Goal: Task Accomplishment & Management: Manage account settings

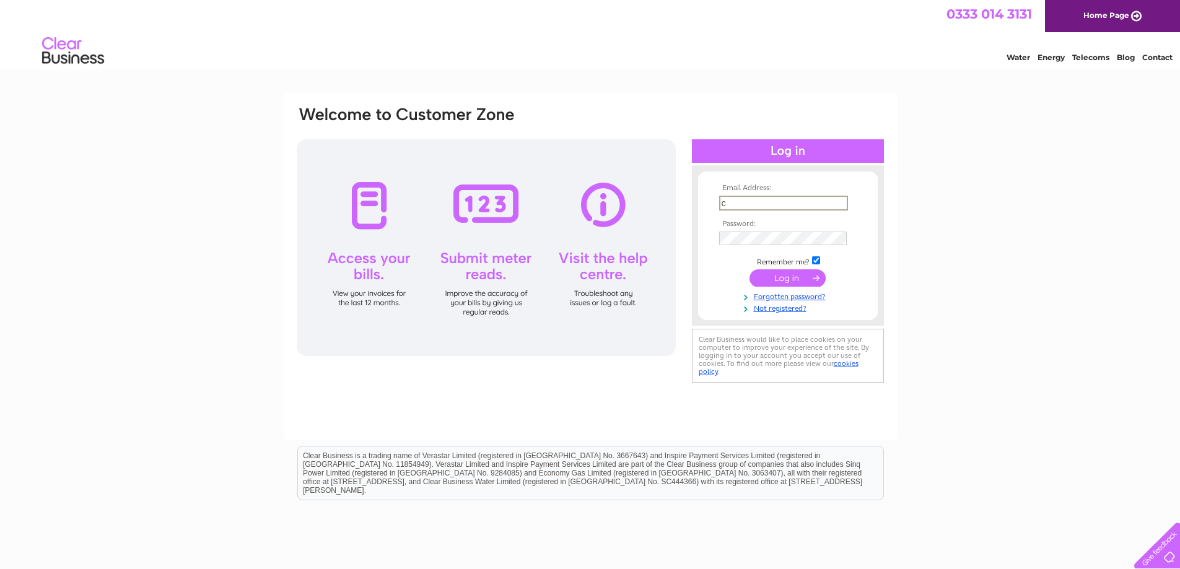
type input "[EMAIL_ADDRESS][DOMAIN_NAME]"
click at [793, 275] on input "submit" at bounding box center [788, 276] width 76 height 17
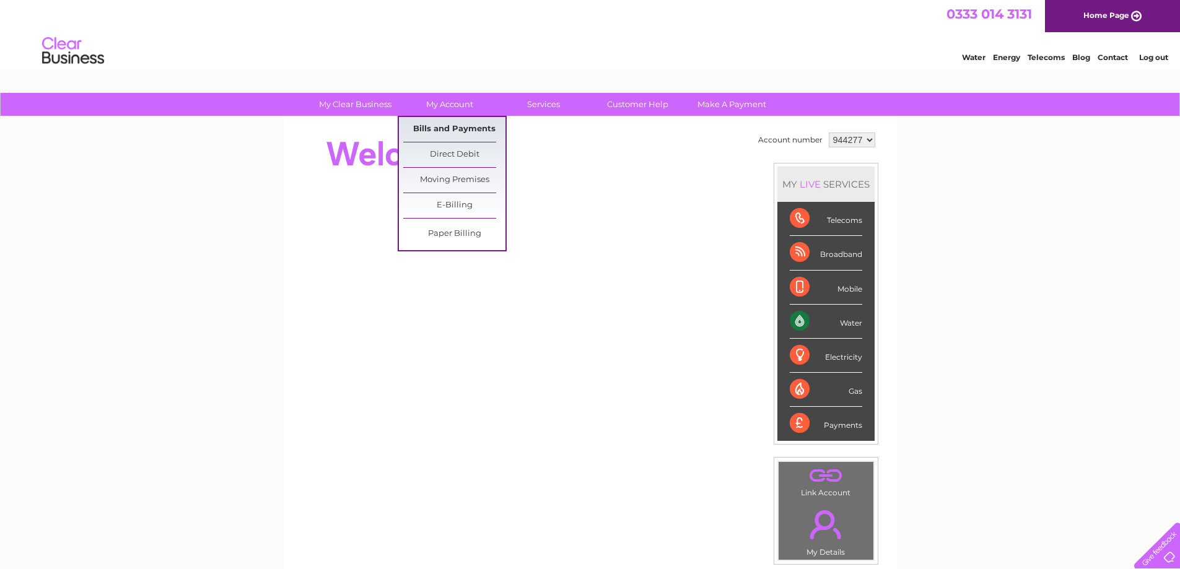
click at [455, 128] on link "Bills and Payments" at bounding box center [454, 129] width 102 height 25
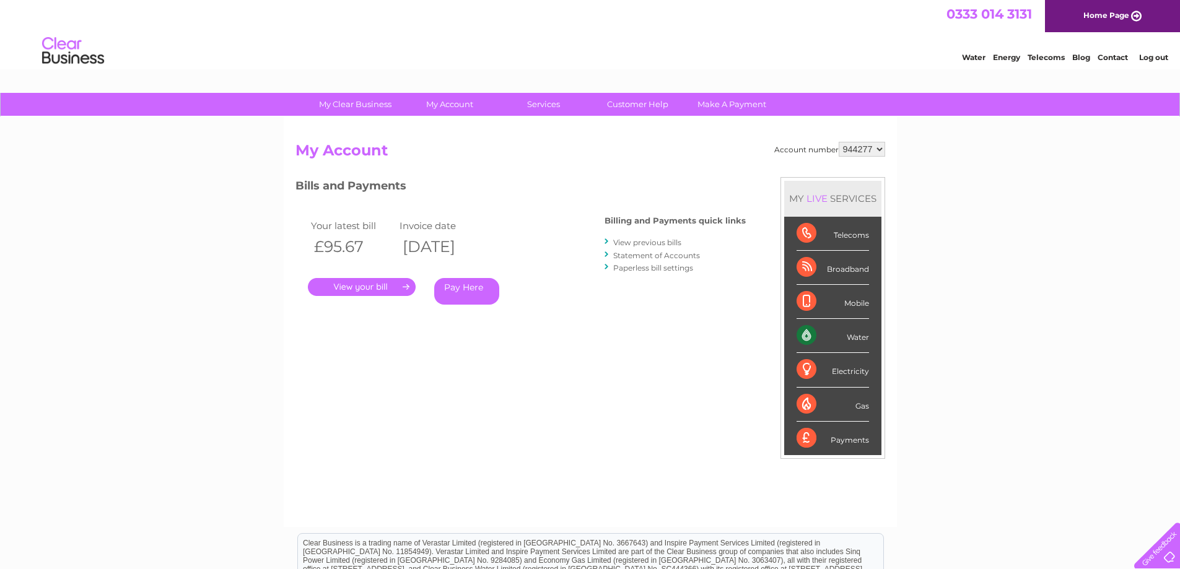
click at [408, 285] on link "." at bounding box center [362, 287] width 108 height 18
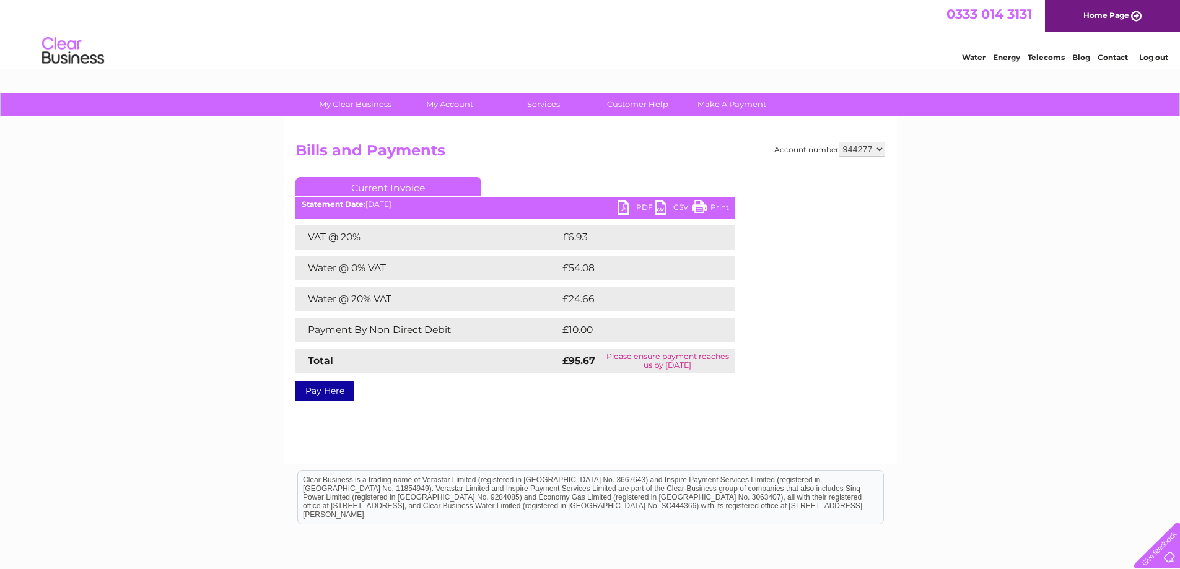
click at [637, 206] on link "PDF" at bounding box center [636, 209] width 37 height 18
